Goal: Task Accomplishment & Management: Manage account settings

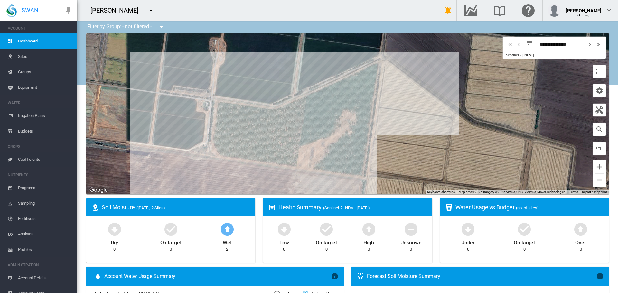
scroll to position [8, 0]
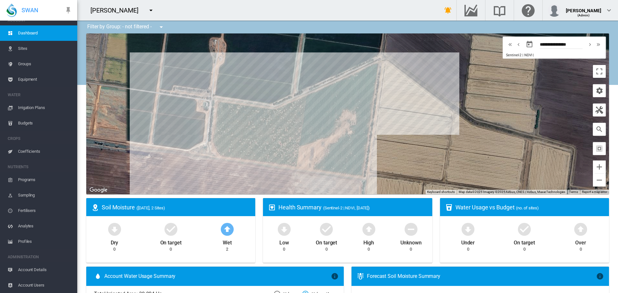
click at [33, 285] on span "Account Users" at bounding box center [45, 285] width 54 height 15
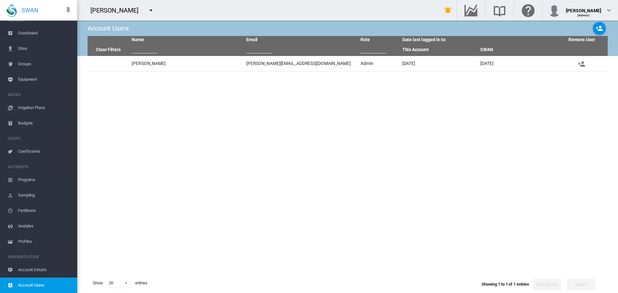
click at [36, 269] on span "Account Details" at bounding box center [45, 269] width 54 height 15
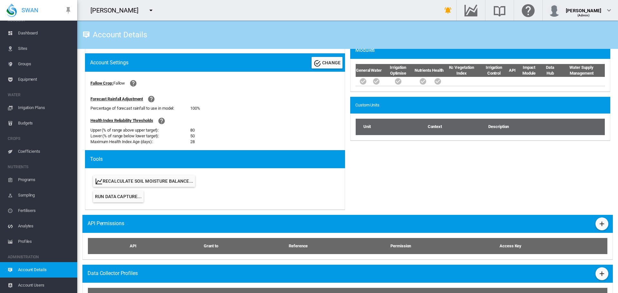
scroll to position [247, 0]
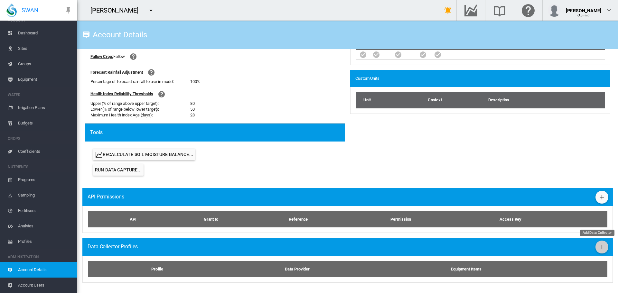
click at [595, 250] on button "Add Data Collector" at bounding box center [601, 247] width 13 height 13
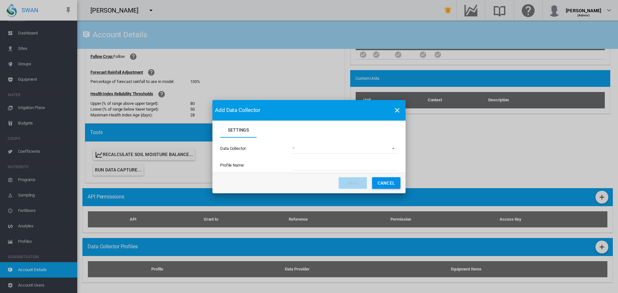
click at [391, 149] on md-select "(deprecated) Toro Lynx Course By Station Adcon Soil Moisture Aquacheck Soil Moi…" at bounding box center [344, 149] width 105 height 10
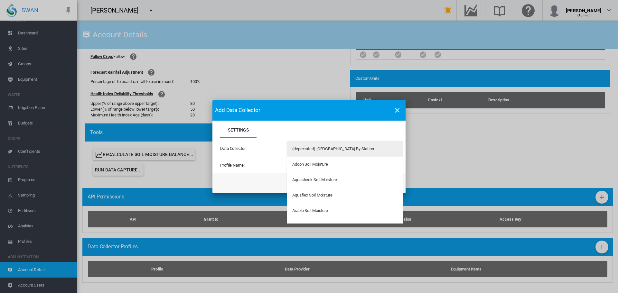
type md-option "34"
type md-option "178"
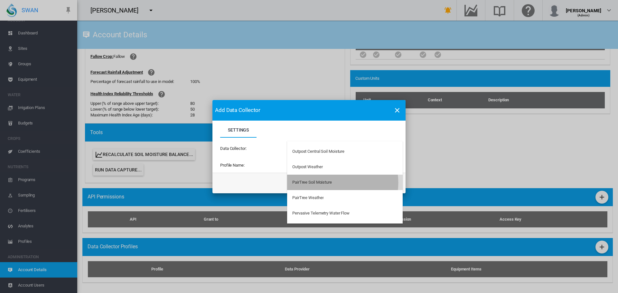
click at [332, 183] on div "PairTree Soil Moisture" at bounding box center [312, 183] width 40 height 6
type input "**********"
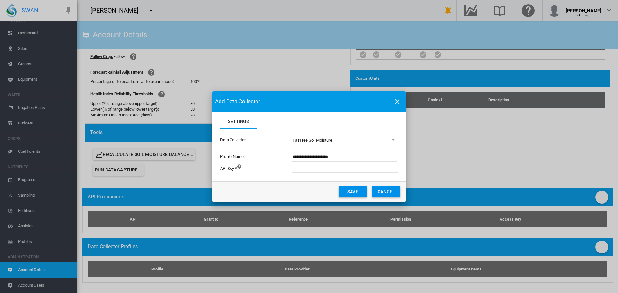
click at [350, 191] on button "Save" at bounding box center [353, 192] width 28 height 12
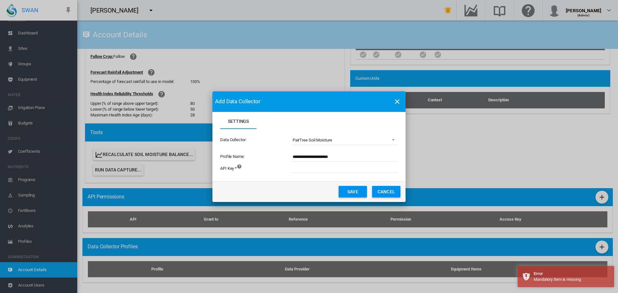
click at [350, 191] on button "Save" at bounding box center [353, 192] width 28 height 12
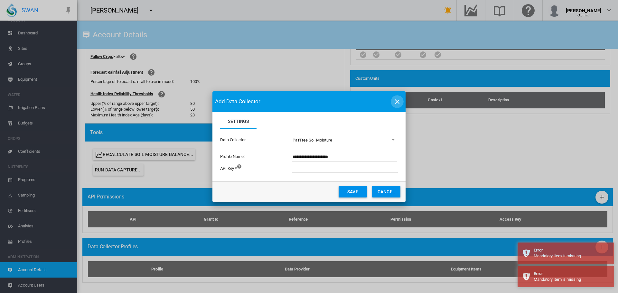
click at [397, 99] on md-icon "icon-close" at bounding box center [397, 102] width 8 height 8
